Goal: Task Accomplishment & Management: Manage account settings

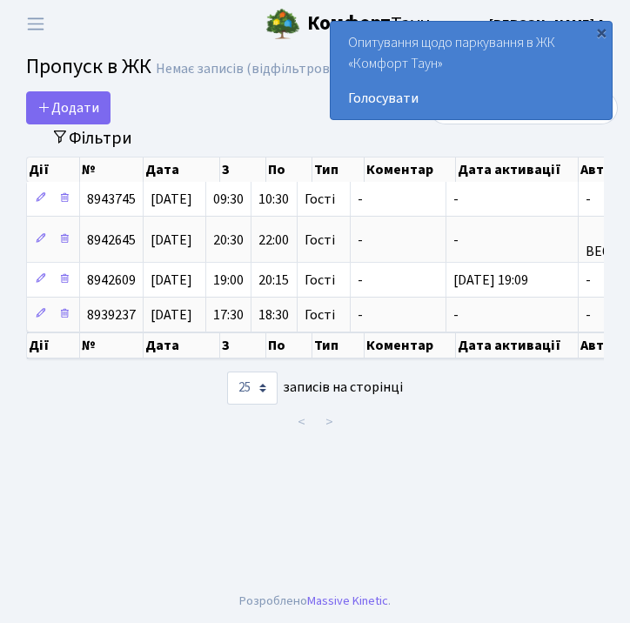
select select "25"
click at [604, 34] on div "×" at bounding box center [600, 31] width 17 height 17
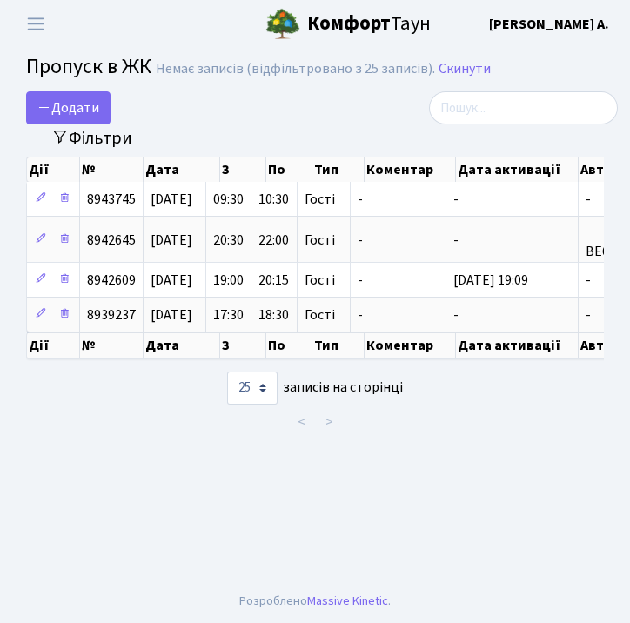
click at [583, 26] on b "[PERSON_NAME]" at bounding box center [549, 24] width 120 height 19
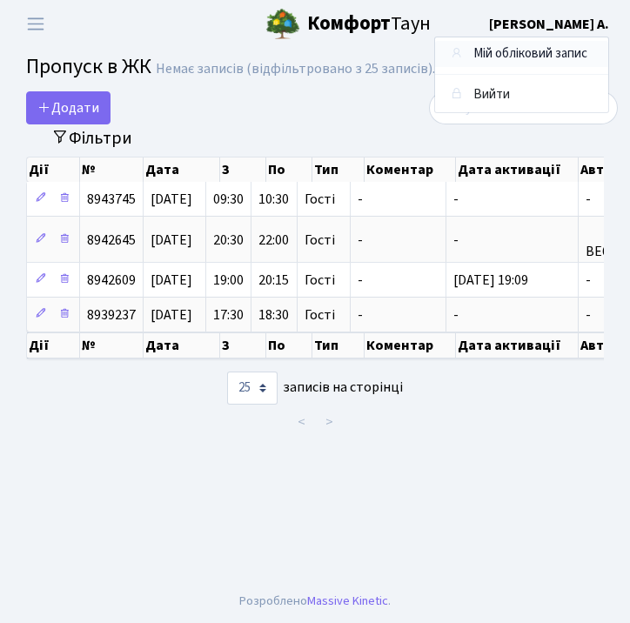
click at [542, 59] on link "Мій обліковий запис" at bounding box center [521, 54] width 173 height 27
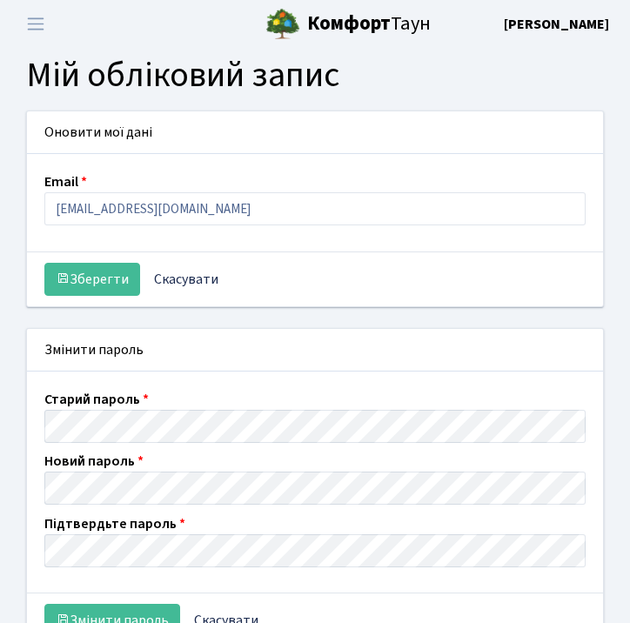
select select
